Goal: Transaction & Acquisition: Purchase product/service

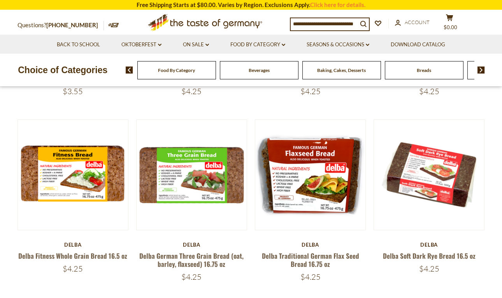
scroll to position [225, 0]
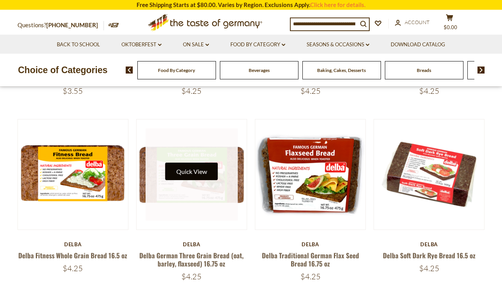
click at [186, 168] on button "Quick View" at bounding box center [191, 172] width 53 height 18
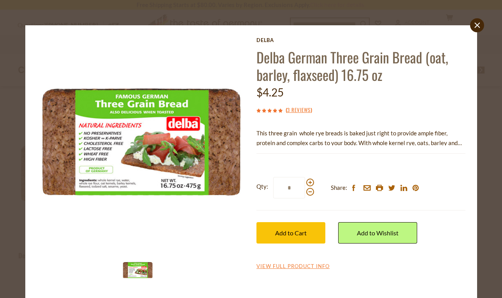
click at [343, 148] on div "Current stock: 0" at bounding box center [360, 148] width 209 height 5
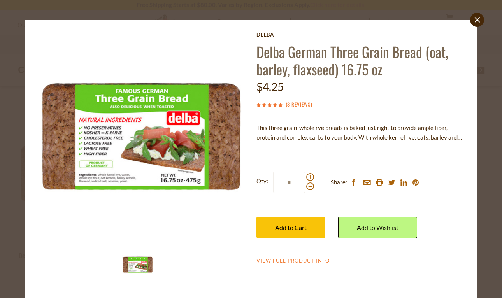
click at [374, 126] on p "This three grain whole rye breads is baked just right to provide ample fiber, p…" at bounding box center [360, 132] width 209 height 19
click at [440, 135] on p "This three grain whole rye breads is baked just right to provide ample fiber, p…" at bounding box center [360, 132] width 209 height 19
click at [268, 262] on link "View Full Product Info" at bounding box center [292, 261] width 73 height 7
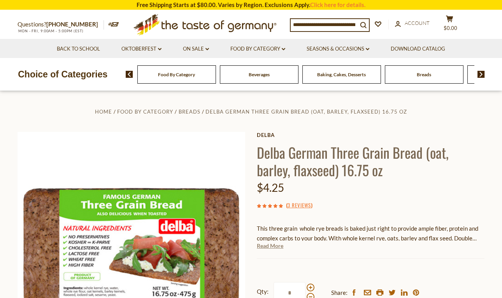
click at [276, 246] on link "Read More" at bounding box center [270, 246] width 26 height 8
